Goal: Find specific page/section: Find specific page/section

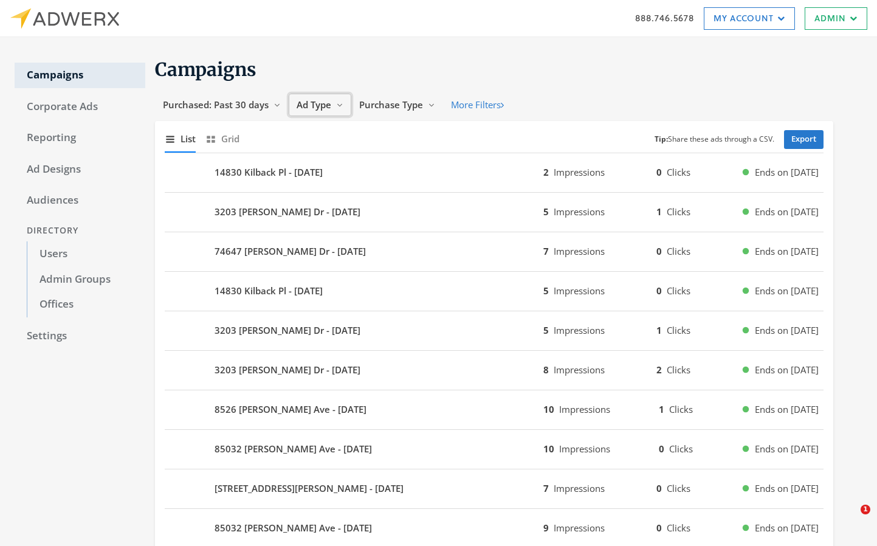
click at [311, 103] on span "Ad Type" at bounding box center [314, 104] width 35 height 12
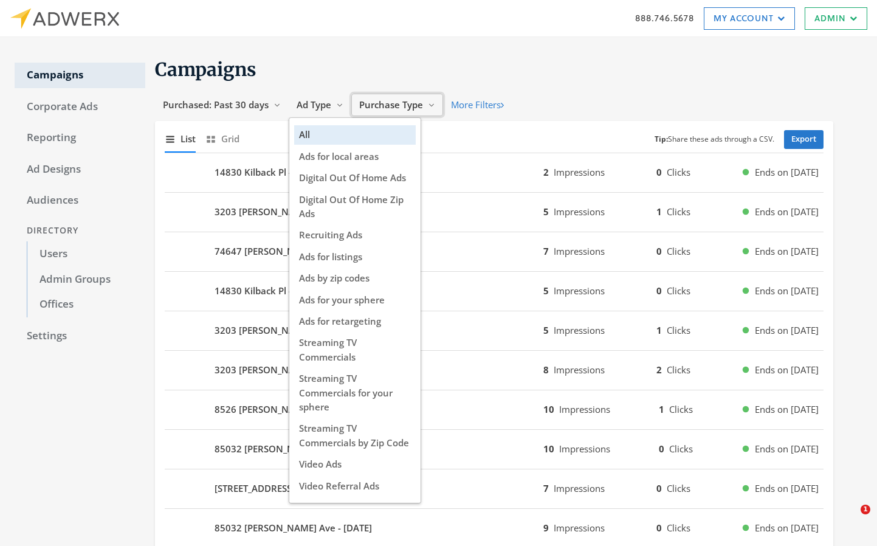
click at [387, 105] on span "Purchase Type" at bounding box center [391, 104] width 64 height 12
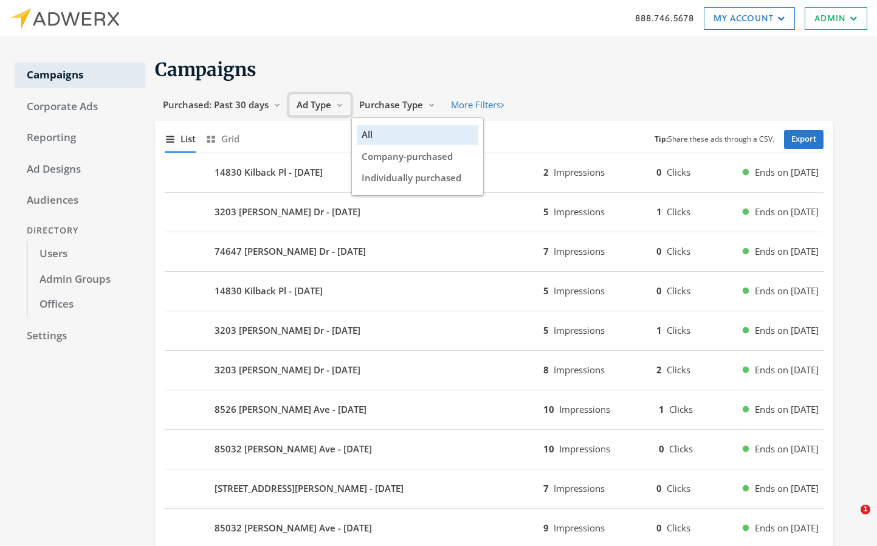
click at [316, 102] on span "Ad Type" at bounding box center [314, 104] width 35 height 12
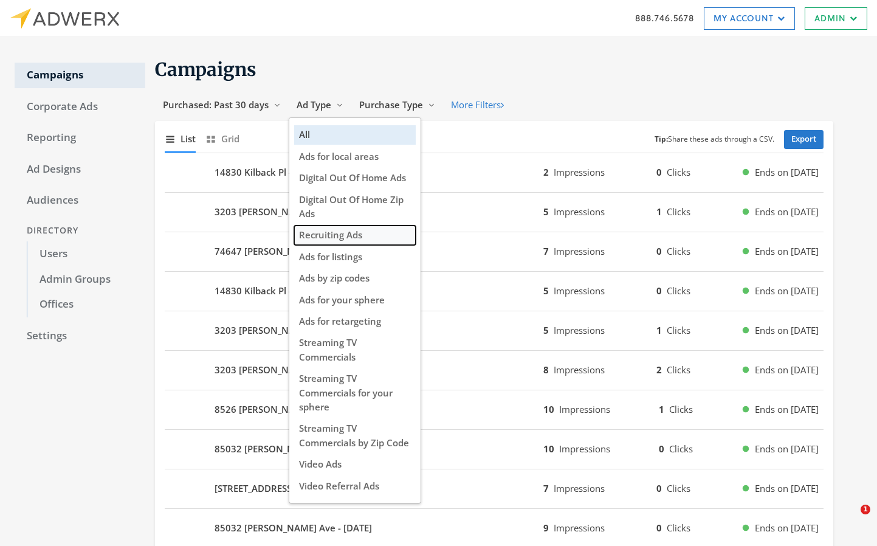
click at [342, 239] on span "Recruiting Ads" at bounding box center [330, 235] width 63 height 12
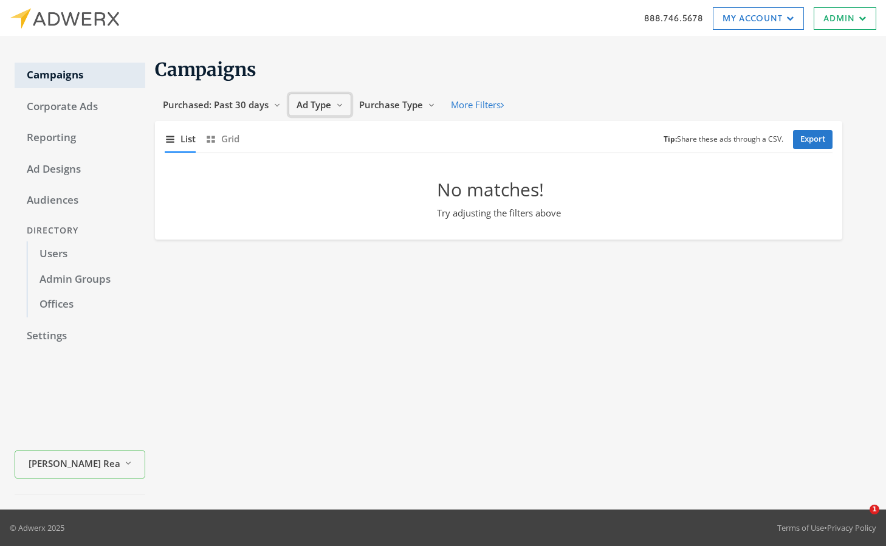
click at [294, 106] on button "Ad Type Reveal list of Ad Type" at bounding box center [320, 105] width 63 height 22
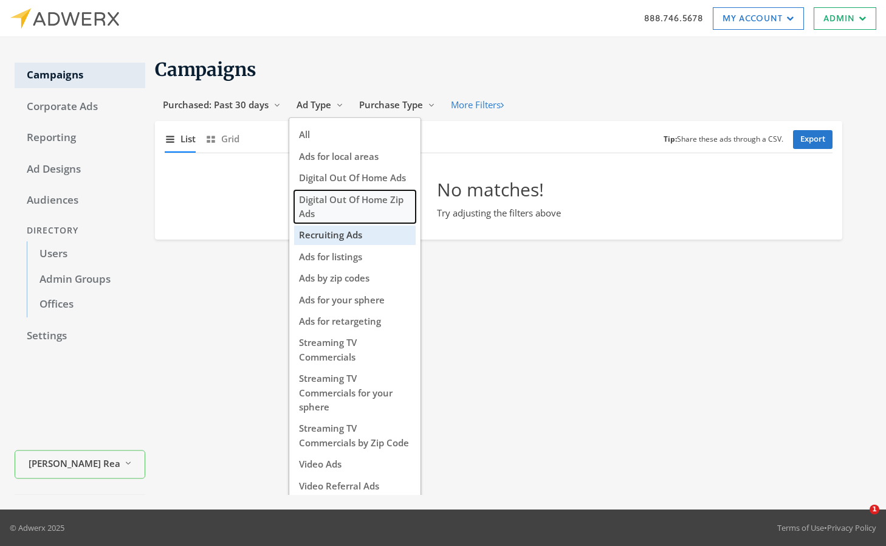
click at [343, 210] on button "Digital Out Of Home Zip Ads" at bounding box center [355, 206] width 122 height 33
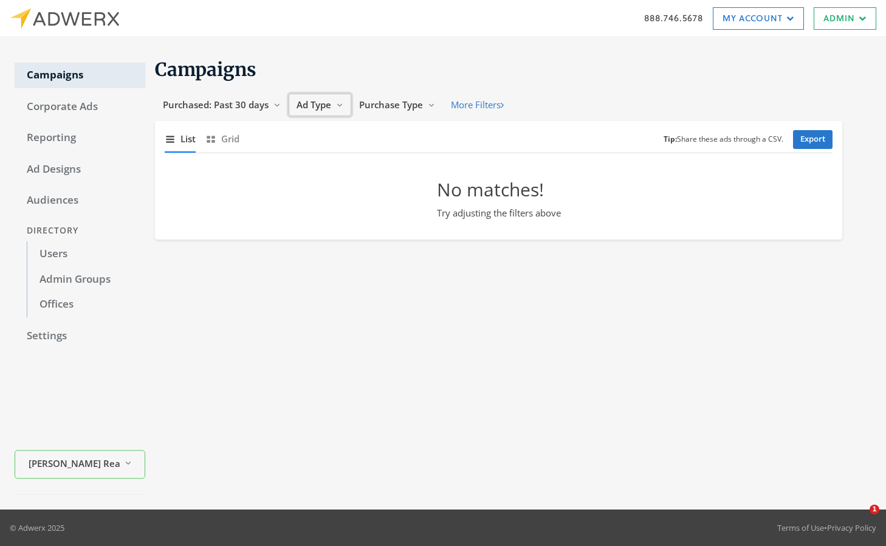
click at [328, 112] on button "Ad Type Reveal list of Ad Type" at bounding box center [320, 105] width 63 height 22
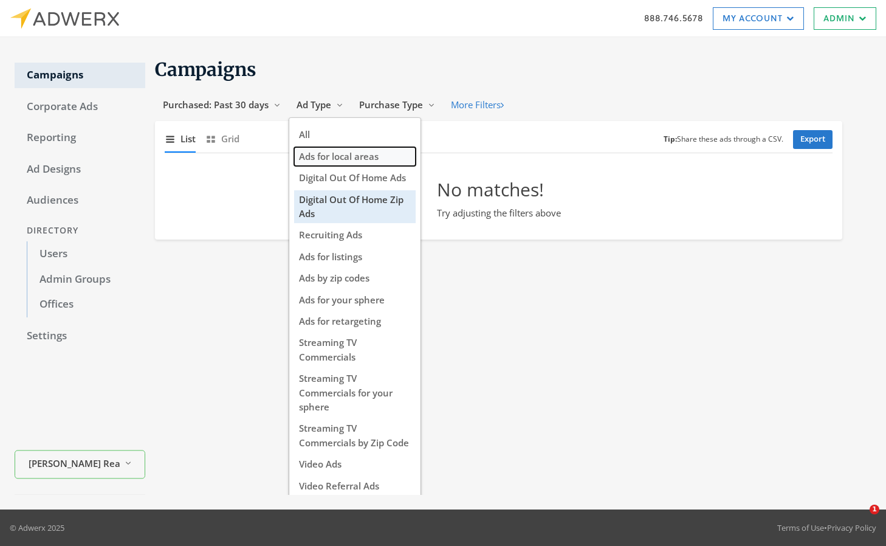
click at [314, 157] on span "Ads for local areas" at bounding box center [339, 156] width 80 height 12
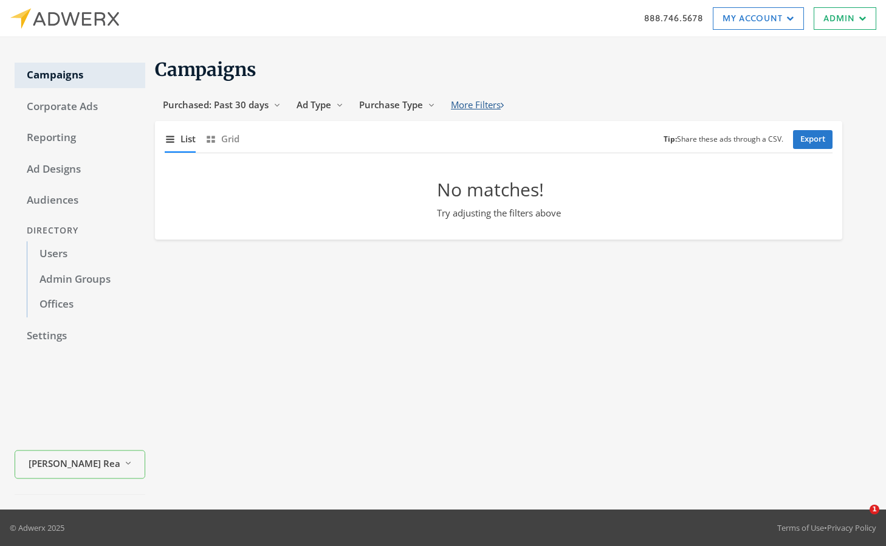
click at [508, 113] on button "More Filters" at bounding box center [477, 105] width 69 height 22
click at [66, 74] on link "Campaigns" at bounding box center [80, 76] width 131 height 26
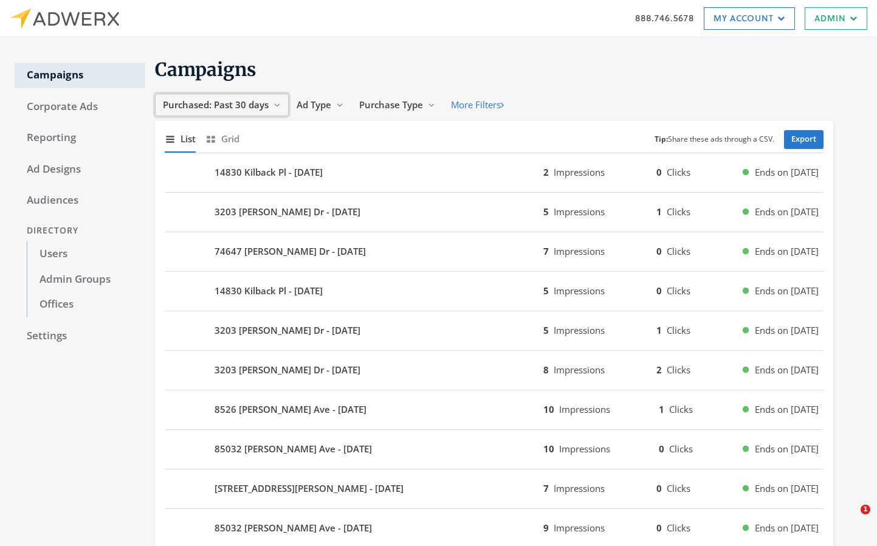
click at [198, 104] on span "Purchased: Past 30 days" at bounding box center [216, 104] width 106 height 12
click at [232, 99] on span "Purchased: Past 30 days" at bounding box center [216, 104] width 106 height 12
click at [330, 108] on span "Ad Type" at bounding box center [314, 104] width 35 height 12
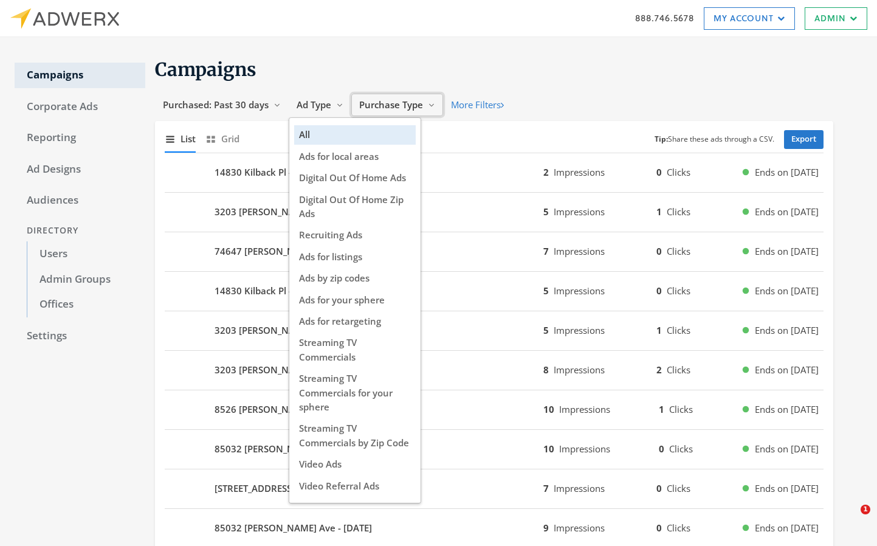
click at [371, 109] on span "Purchase Type" at bounding box center [391, 104] width 64 height 12
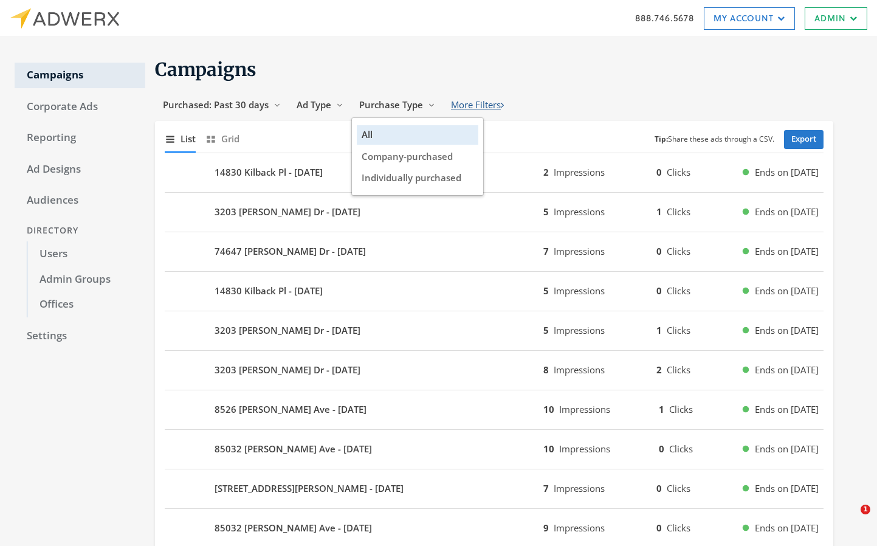
click at [469, 106] on button "More Filters" at bounding box center [477, 105] width 69 height 22
click at [492, 108] on span "1" at bounding box center [490, 105] width 12 height 10
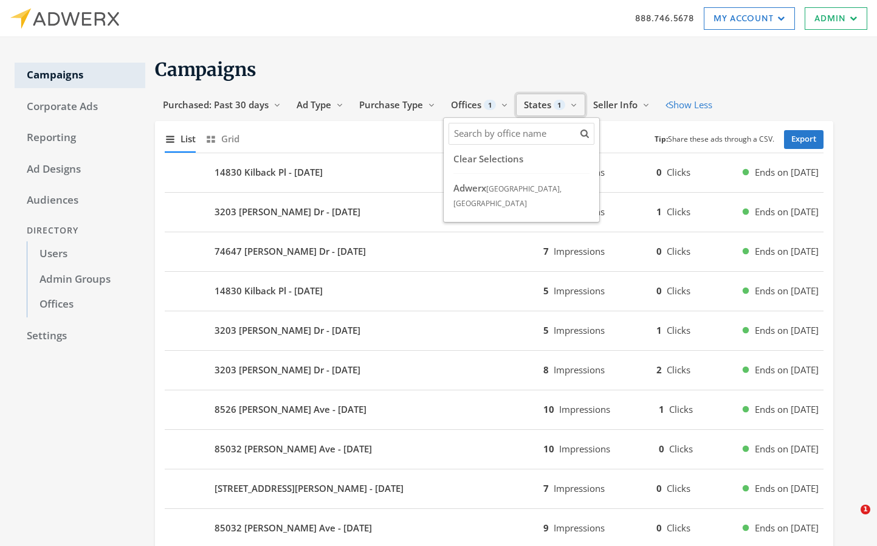
click at [561, 109] on span "1" at bounding box center [560, 105] width 12 height 10
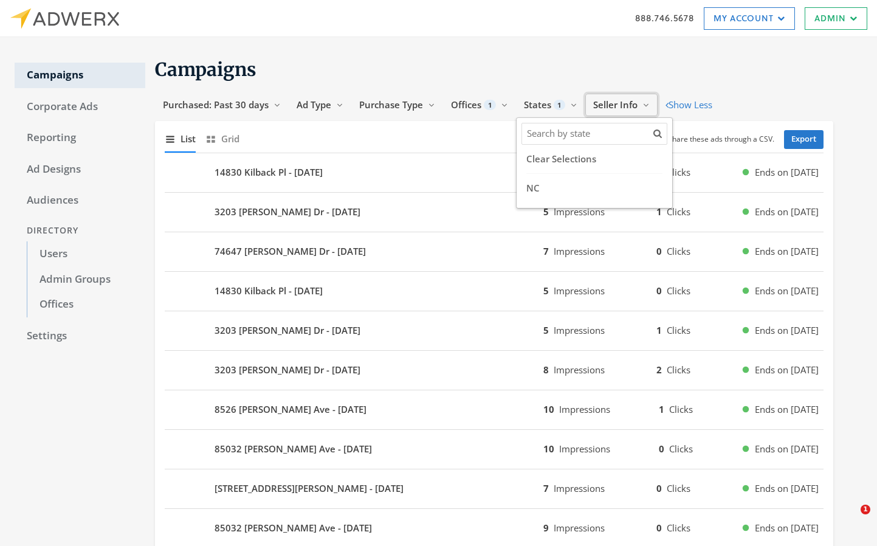
click at [609, 109] on span "Seller Info" at bounding box center [615, 104] width 44 height 12
click at [624, 70] on h1 "Campaigns" at bounding box center [494, 70] width 678 height 24
click at [413, 106] on span "Purchase Type" at bounding box center [391, 104] width 64 height 12
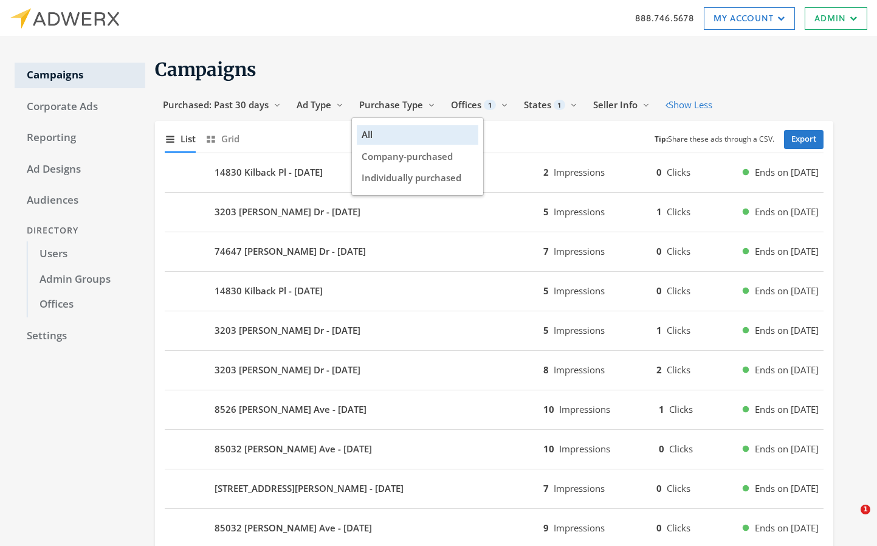
click at [440, 71] on h1 "Campaigns" at bounding box center [494, 70] width 678 height 24
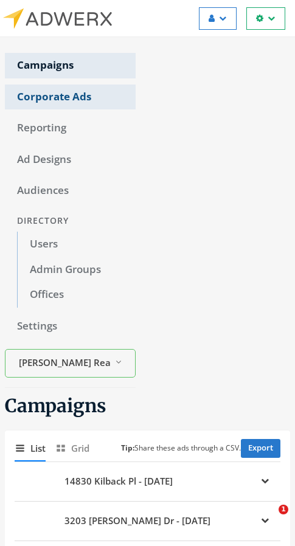
click at [61, 99] on link "Corporate Ads" at bounding box center [70, 98] width 131 height 26
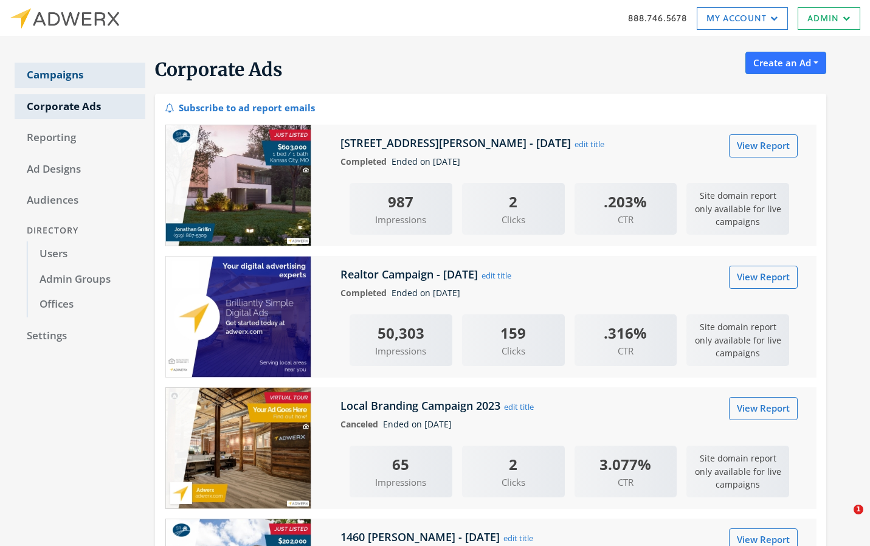
click at [54, 73] on link "Campaigns" at bounding box center [80, 76] width 131 height 26
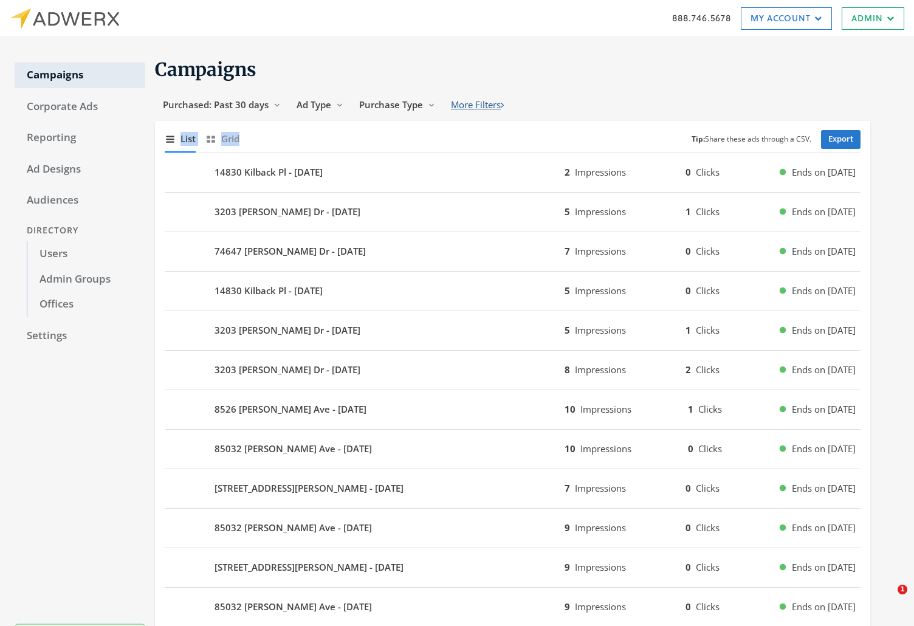
click at [485, 116] on section "Campaigns Purchased: Past 30 days Reveal list of Purchased: Past 30 days Ad Typ…" at bounding box center [507, 607] width 725 height 1099
click at [485, 107] on button "More Filters" at bounding box center [477, 105] width 69 height 22
click at [724, 69] on h1 "Campaigns" at bounding box center [513, 70] width 716 height 24
click at [681, 106] on button "Show Less" at bounding box center [689, 105] width 63 height 22
click at [510, 104] on button "More Filters" at bounding box center [477, 105] width 69 height 22
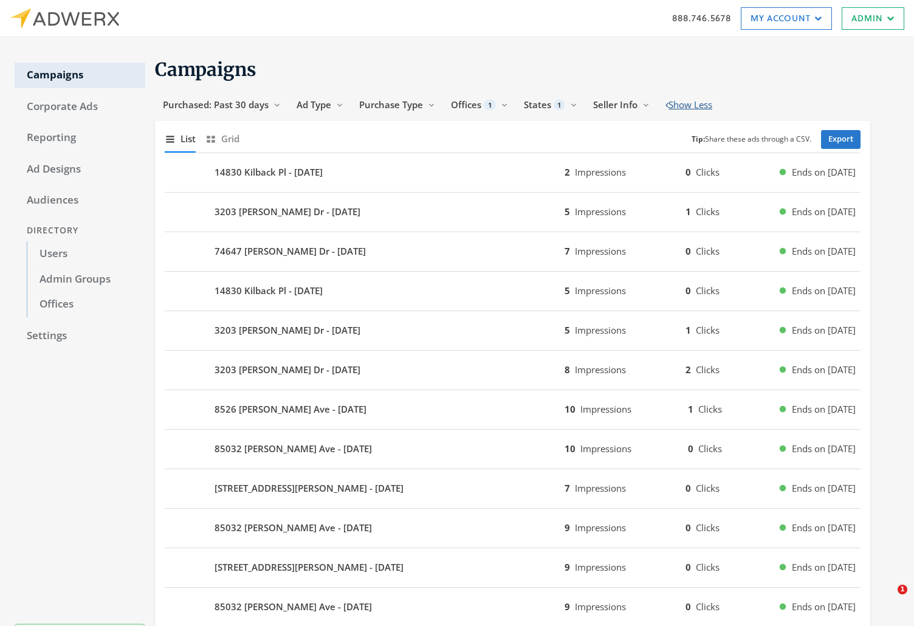
click at [714, 108] on button "Show Less" at bounding box center [689, 105] width 63 height 22
click at [479, 101] on button "More Filters" at bounding box center [477, 105] width 69 height 22
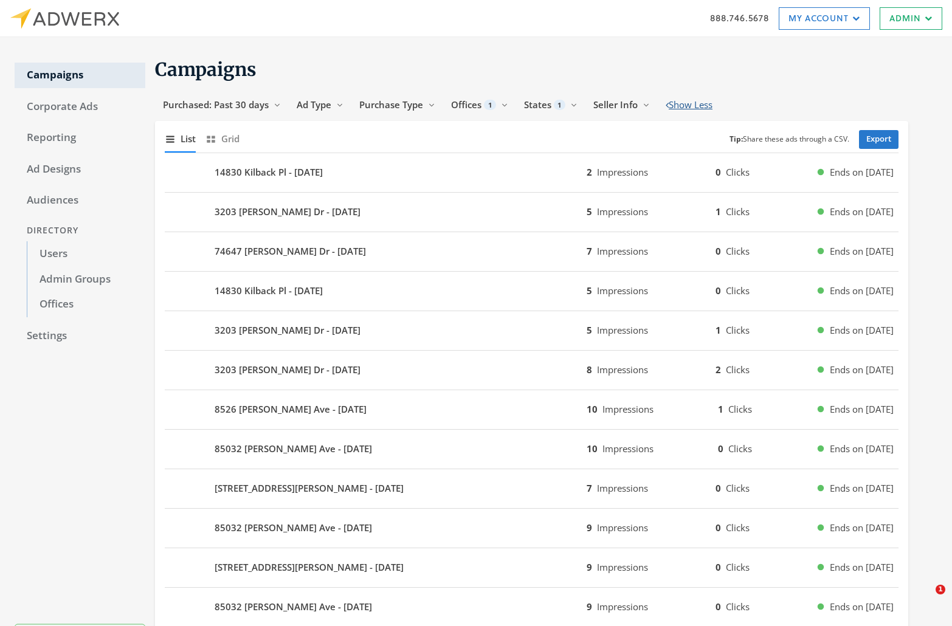
click at [716, 113] on button "Show Less" at bounding box center [689, 105] width 63 height 22
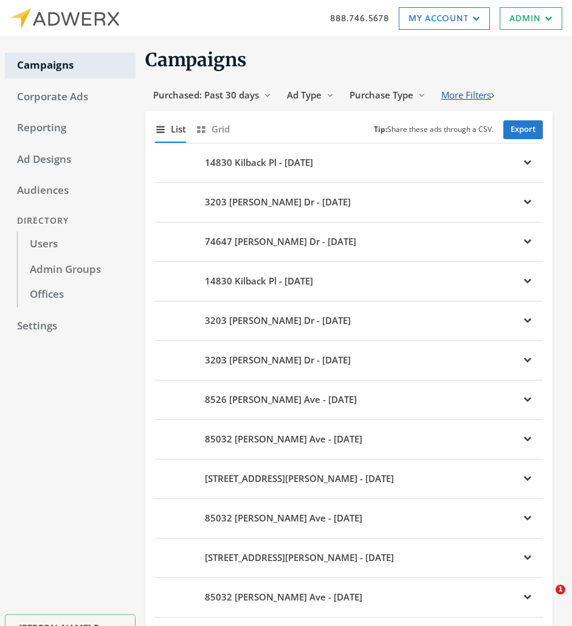
click at [485, 94] on button "More Filters" at bounding box center [467, 95] width 69 height 22
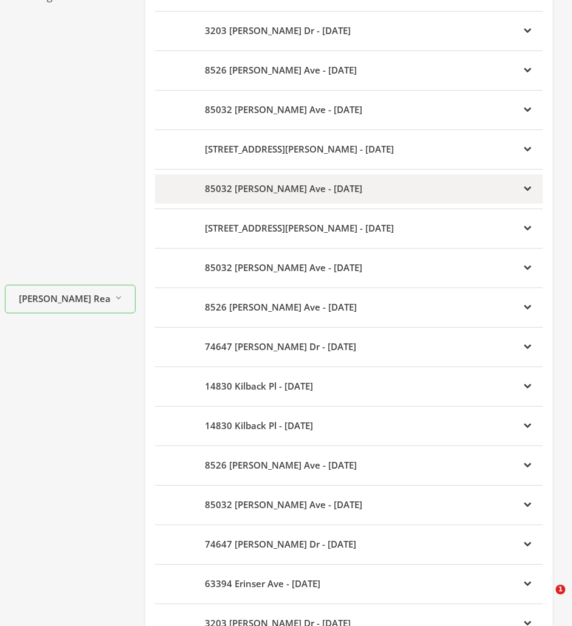
scroll to position [61, 0]
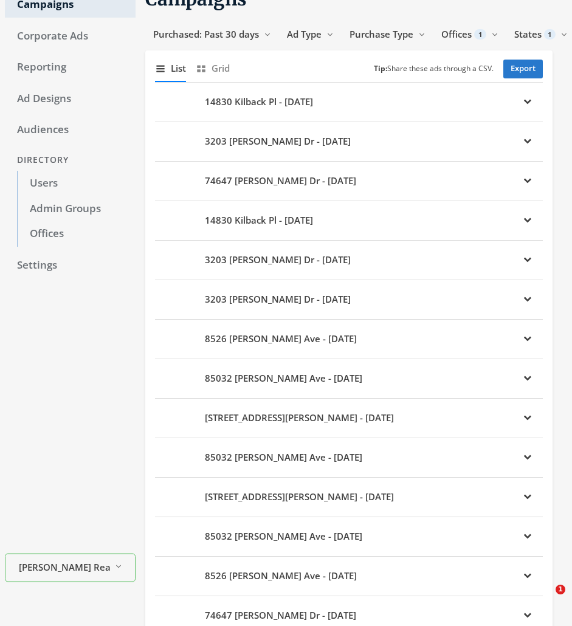
drag, startPoint x: 397, startPoint y: 607, endPoint x: 564, endPoint y: 279, distance: 368.4
click at [564, 279] on div "Campaigns Purchased: Past 30 days Reveal list of Purchased: Past 30 days Ad Typ…" at bounding box center [352, 533] width 432 height 1105
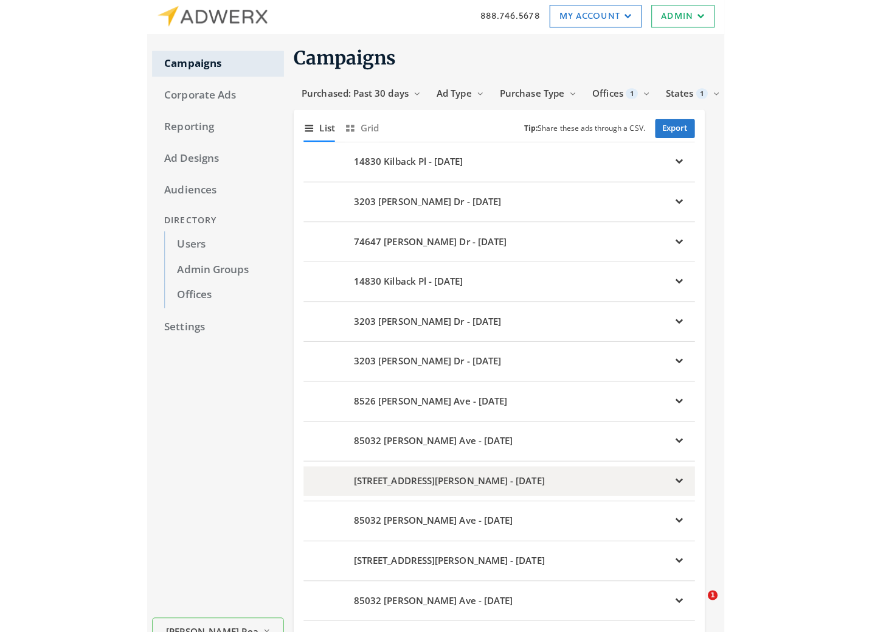
scroll to position [0, 0]
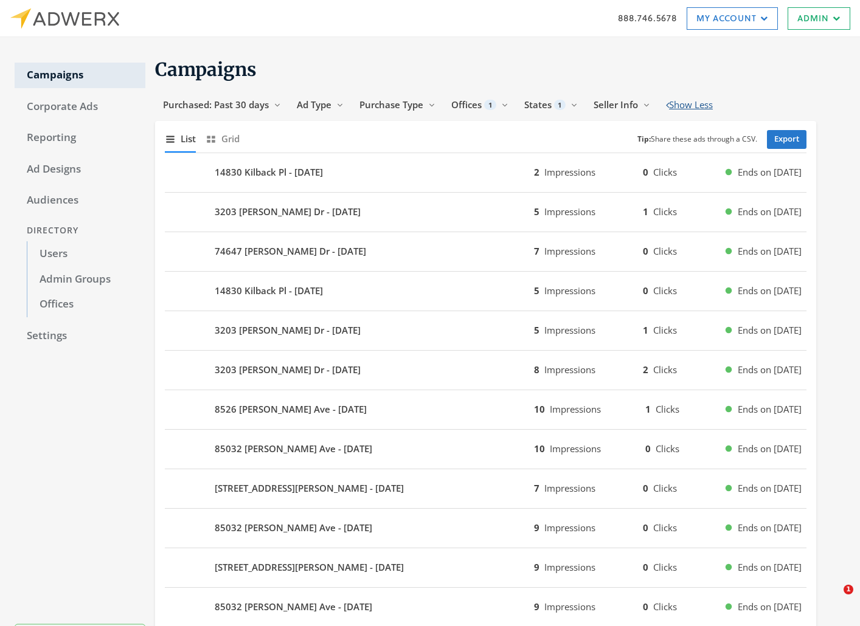
click at [714, 108] on button "Show Less" at bounding box center [689, 105] width 63 height 22
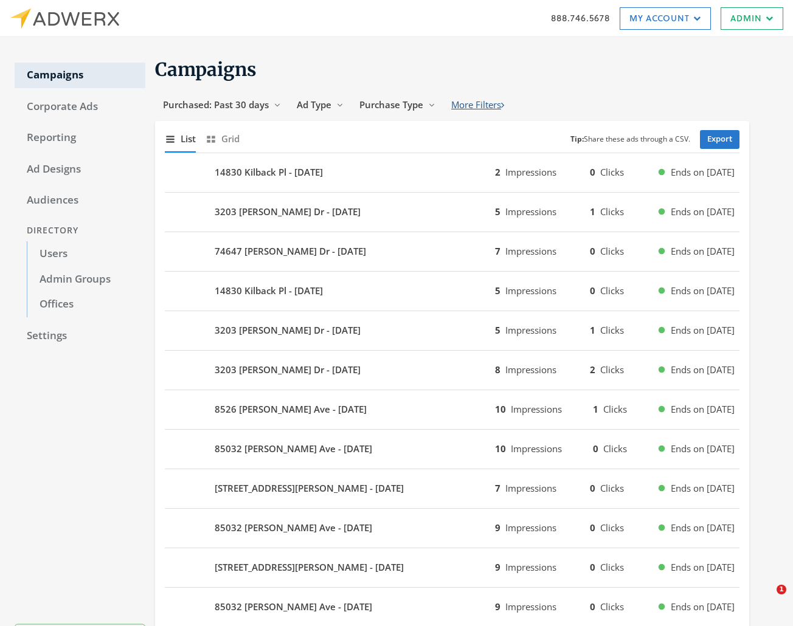
click at [489, 98] on button "More Filters" at bounding box center [477, 105] width 69 height 22
